Goal: Transaction & Acquisition: Book appointment/travel/reservation

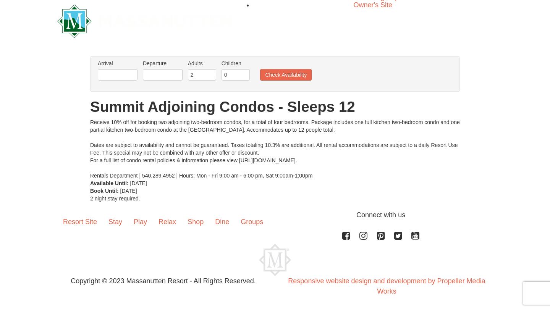
scroll to position [7, 0]
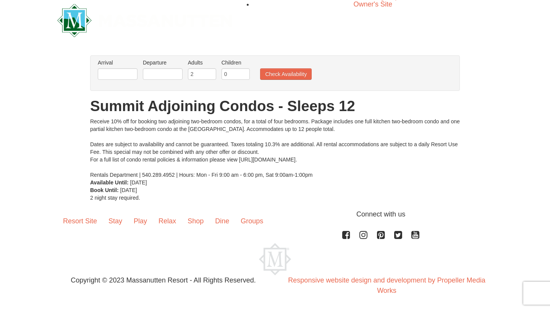
click at [502, 94] on div "× From: To: Adults: 2 Children: 0 Change Arrival Please format dates MM/DD/YYYY…" at bounding box center [275, 128] width 550 height 161
click at [207, 74] on input "2" at bounding box center [202, 73] width 28 height 11
drag, startPoint x: 196, startPoint y: 74, endPoint x: 185, endPoint y: 74, distance: 11.5
click at [185, 74] on ul "Arrival Please format dates MM/DD/YYYY Please format dates MM/DD/YYYY Departure…" at bounding box center [271, 71] width 350 height 25
type input "4"
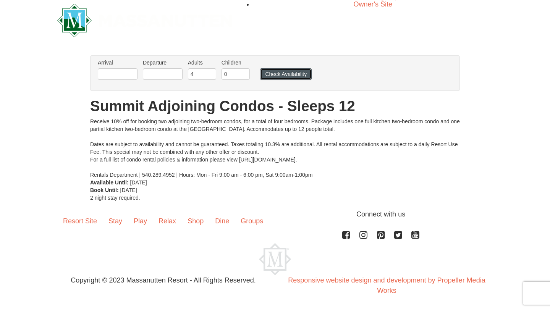
click at [296, 74] on button "Check Availability" at bounding box center [286, 73] width 52 height 11
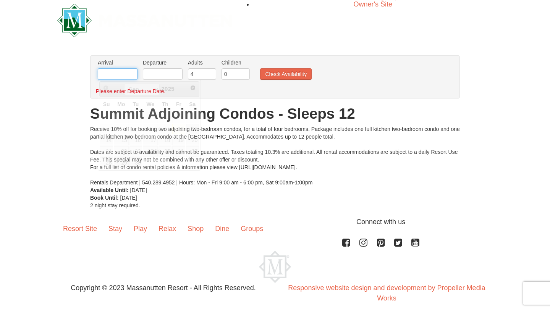
click at [126, 78] on input "text" at bounding box center [118, 73] width 40 height 11
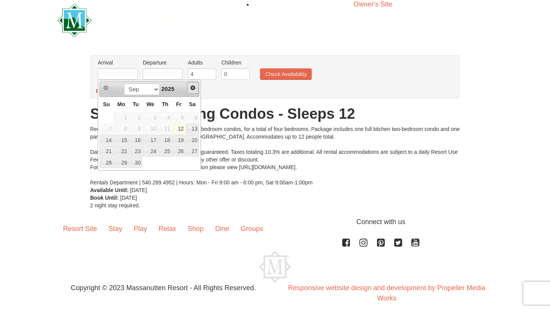
click at [191, 90] on span "Next" at bounding box center [193, 88] width 6 height 6
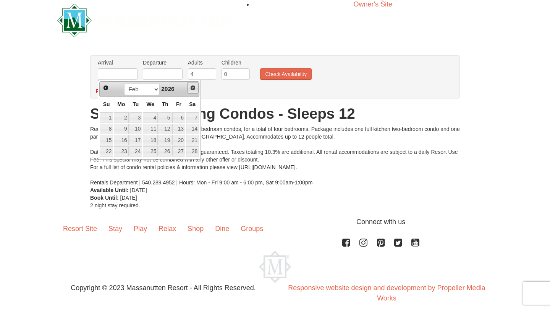
click at [191, 90] on span "Next" at bounding box center [193, 88] width 6 height 6
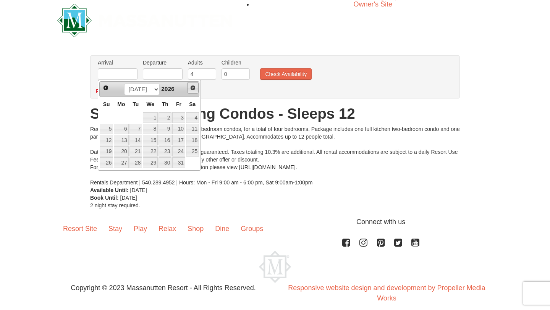
click at [191, 90] on span "Next" at bounding box center [193, 88] width 6 height 6
click at [106, 86] on span "Prev" at bounding box center [106, 88] width 6 height 6
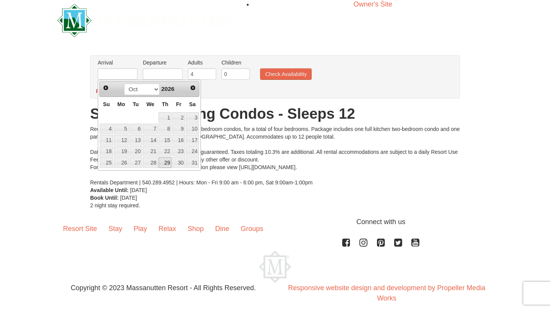
click at [167, 165] on link "29" at bounding box center [164, 162] width 13 height 11
type input "[DATE]"
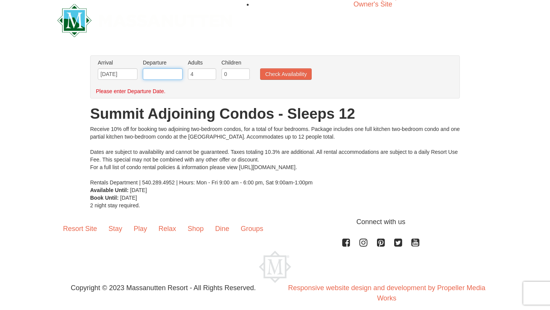
click at [174, 72] on input "text" at bounding box center [163, 73] width 40 height 11
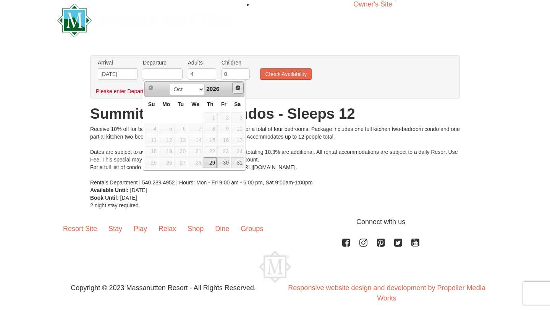
click at [238, 90] on span "Next" at bounding box center [238, 88] width 6 height 6
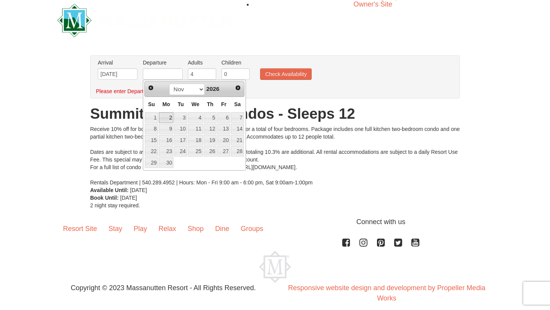
click at [168, 117] on link "2" at bounding box center [166, 117] width 15 height 11
type input "[DATE]"
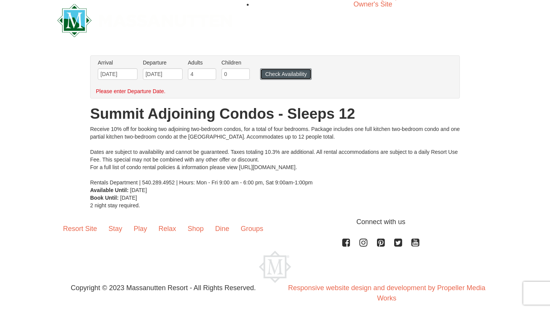
click at [283, 73] on button "Check Availability" at bounding box center [286, 73] width 52 height 11
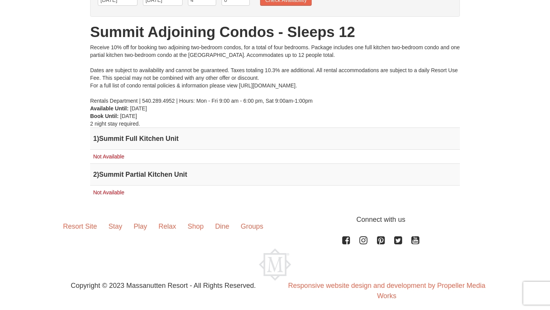
scroll to position [87, 0]
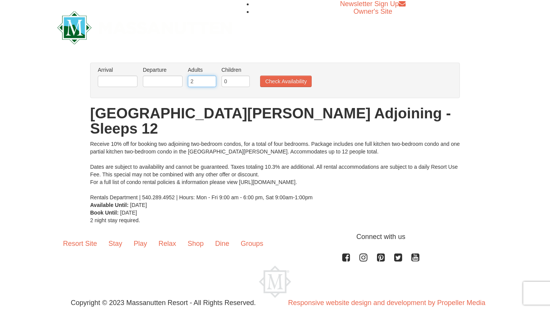
click at [194, 82] on input "2" at bounding box center [202, 81] width 28 height 11
click at [213, 81] on input "1" at bounding box center [202, 81] width 28 height 11
click at [213, 81] on input "0" at bounding box center [202, 81] width 28 height 11
click at [211, 77] on input "0" at bounding box center [202, 81] width 28 height 11
click at [211, 79] on input "1" at bounding box center [202, 81] width 28 height 11
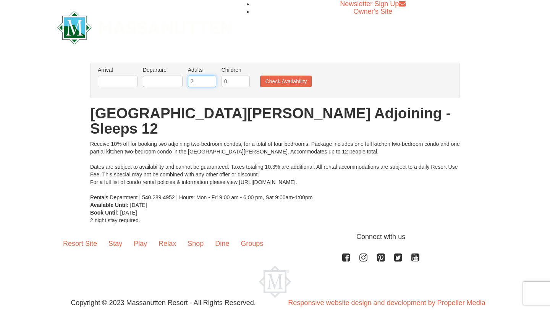
click at [211, 79] on input "2" at bounding box center [202, 81] width 28 height 11
click at [211, 79] on input "3" at bounding box center [202, 81] width 28 height 11
type input "4"
click at [211, 79] on input "4" at bounding box center [202, 81] width 28 height 11
click at [132, 86] on input "text" at bounding box center [118, 81] width 40 height 11
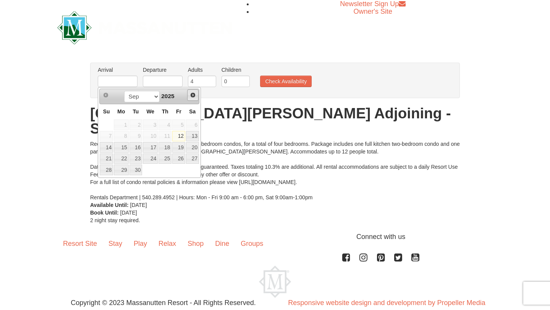
click at [192, 96] on span "Next" at bounding box center [193, 95] width 6 height 6
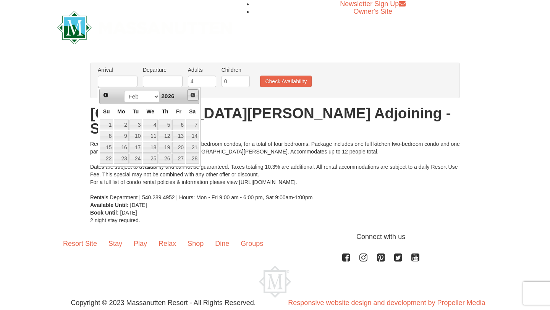
click at [192, 96] on span "Next" at bounding box center [193, 95] width 6 height 6
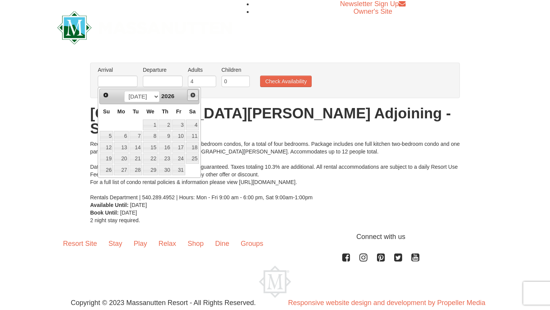
click at [192, 96] on span "Next" at bounding box center [193, 95] width 6 height 6
click at [168, 169] on link "29" at bounding box center [164, 170] width 13 height 11
type input "[DATE]"
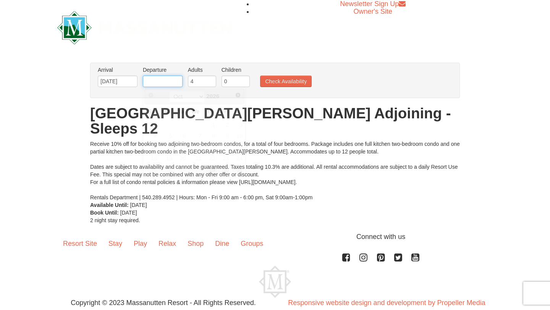
click at [163, 82] on input "text" at bounding box center [163, 81] width 40 height 11
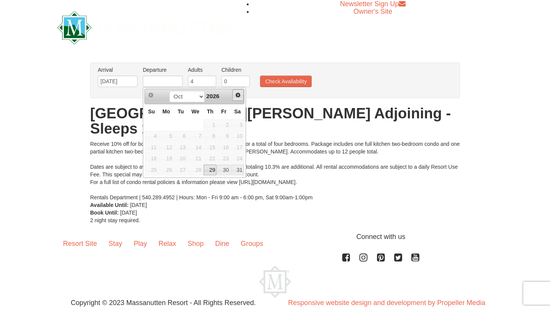
click at [238, 95] on span "Next" at bounding box center [238, 95] width 6 height 6
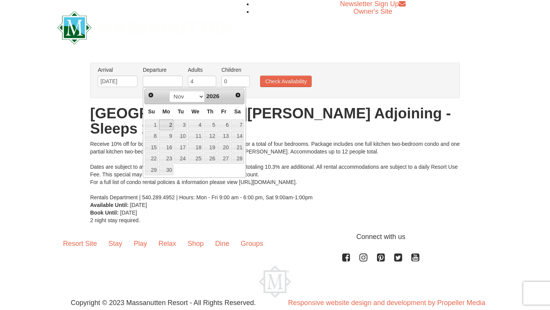
click at [171, 122] on link "2" at bounding box center [166, 124] width 15 height 11
type input "[DATE]"
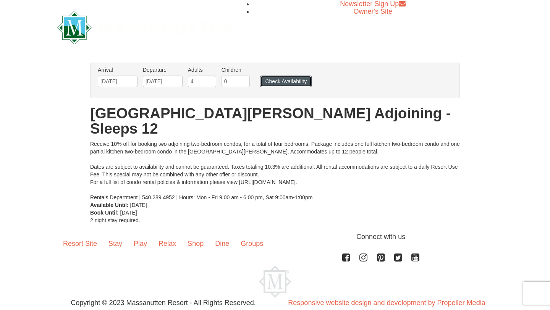
click at [287, 86] on button "Check Availability" at bounding box center [286, 81] width 52 height 11
